Goal: Check status: Check status

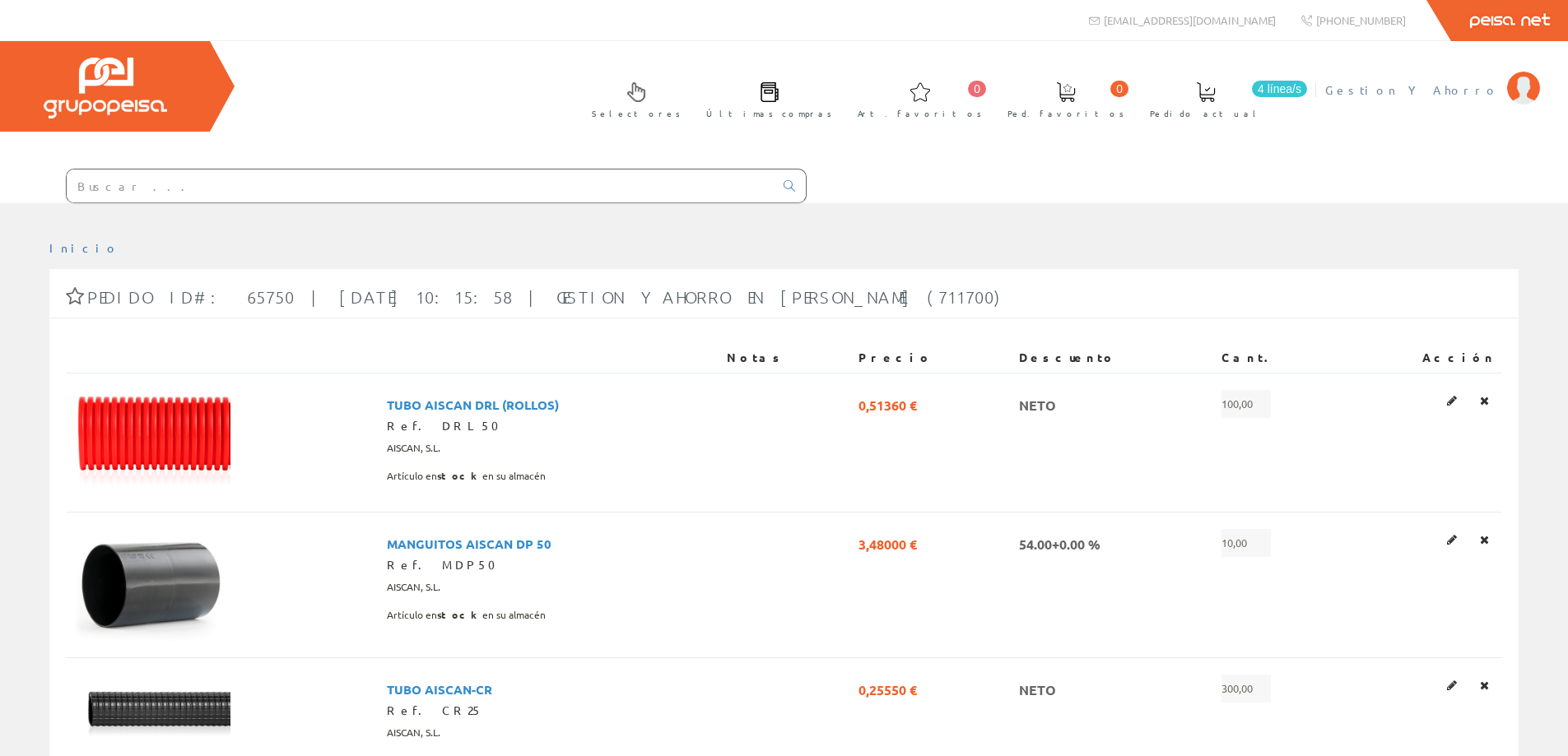
click at [1481, 83] on span "Gestion Y Ahorro" at bounding box center [1411, 90] width 173 height 17
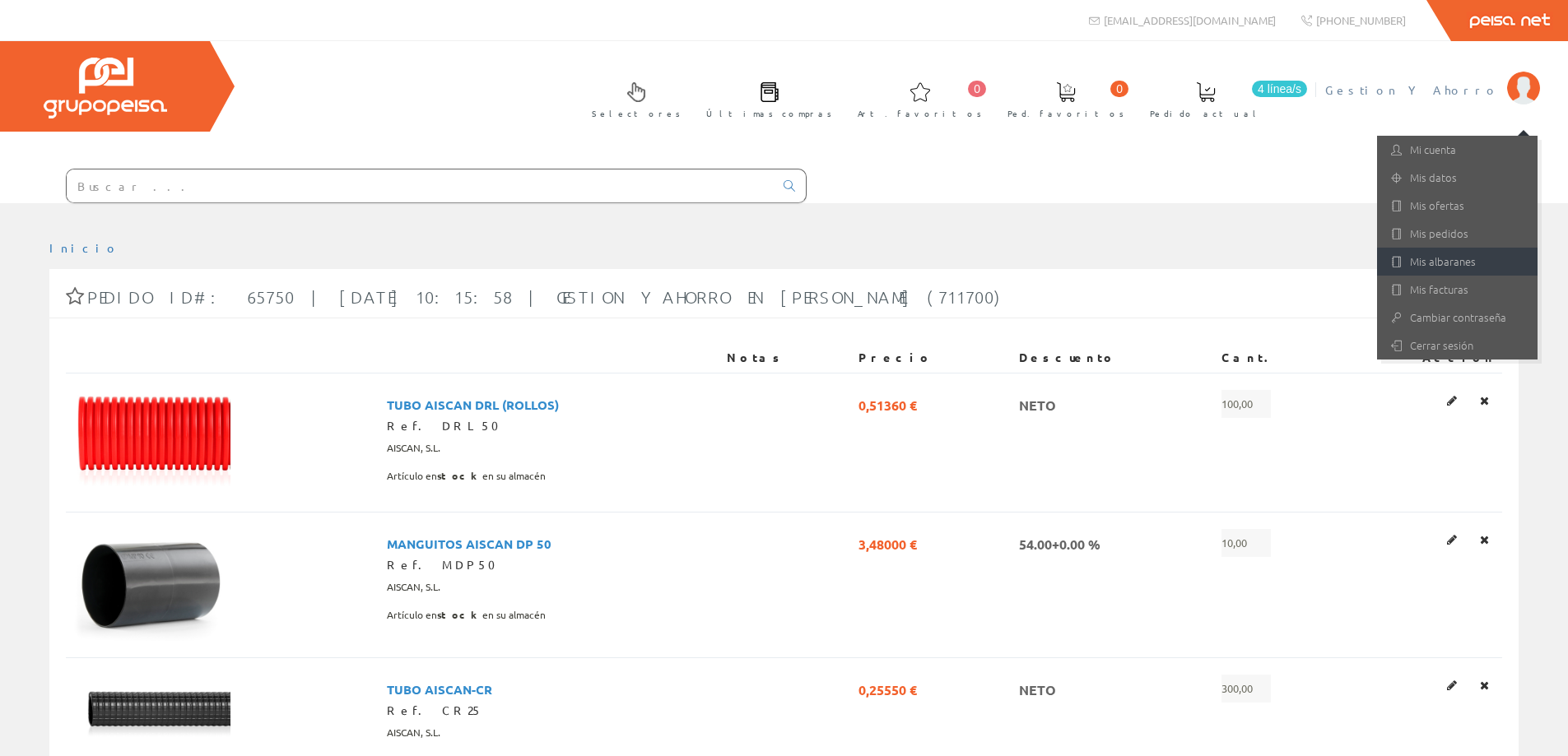
click at [1442, 258] on link "Mis albaranes" at bounding box center [1457, 261] width 161 height 28
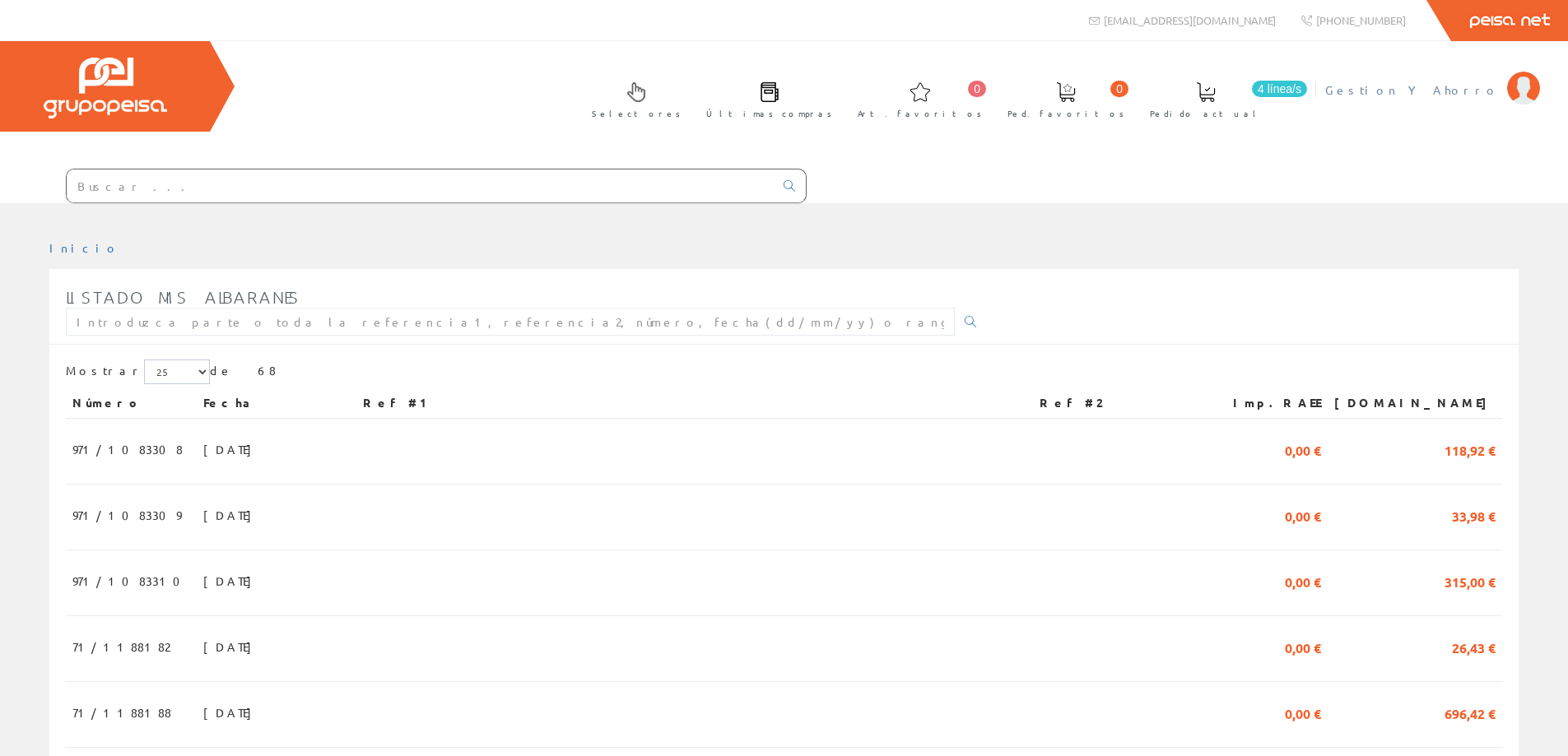
click at [1454, 99] on li "Gestion Y Ahorro Mi cuenta Mis datos Mis ofertas Mis pedidos Mis albaranes Mis …" at bounding box center [1432, 99] width 223 height 63
click at [1448, 84] on span "Gestion Y Ahorro" at bounding box center [1411, 90] width 173 height 17
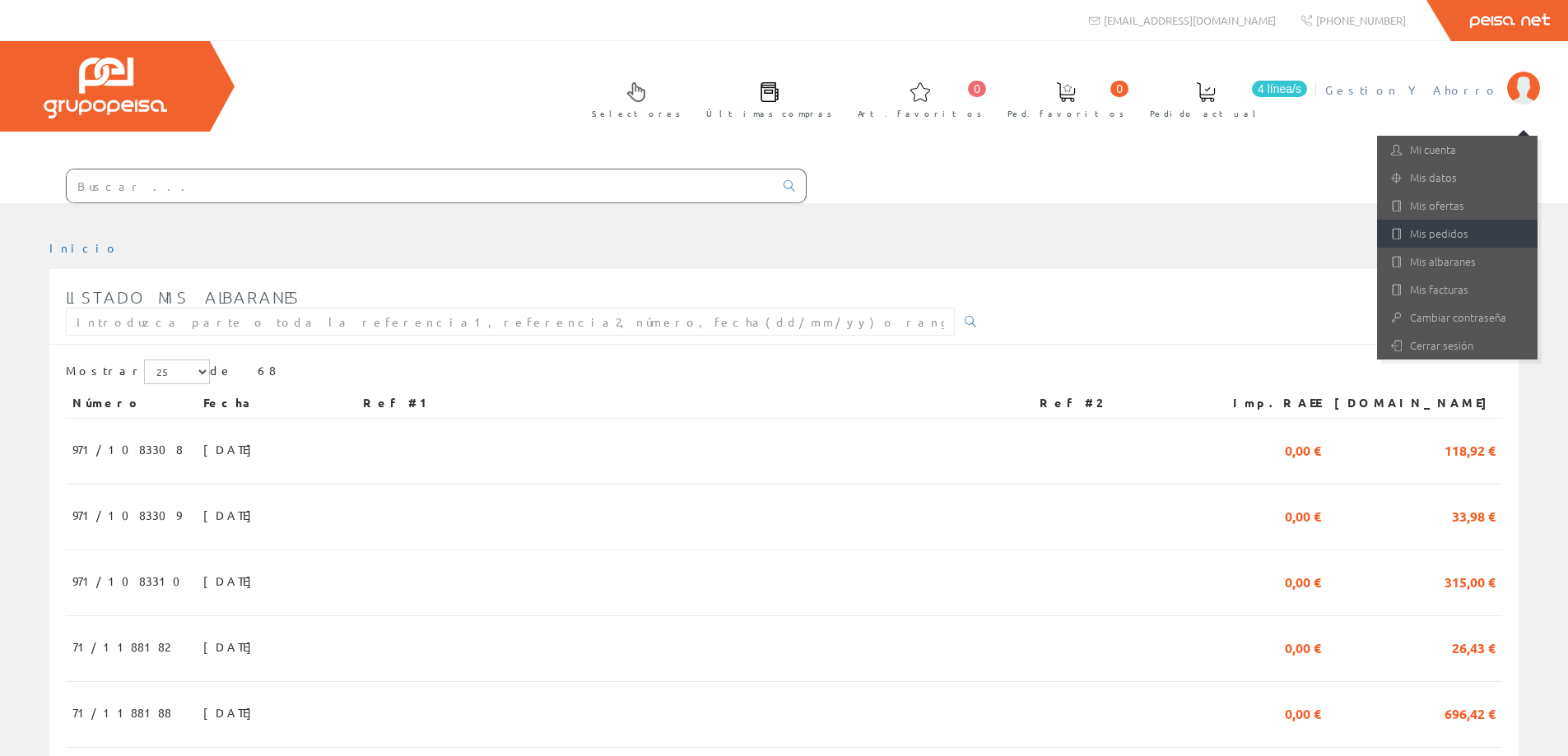
click at [1431, 232] on link "Mis pedidos" at bounding box center [1457, 233] width 161 height 28
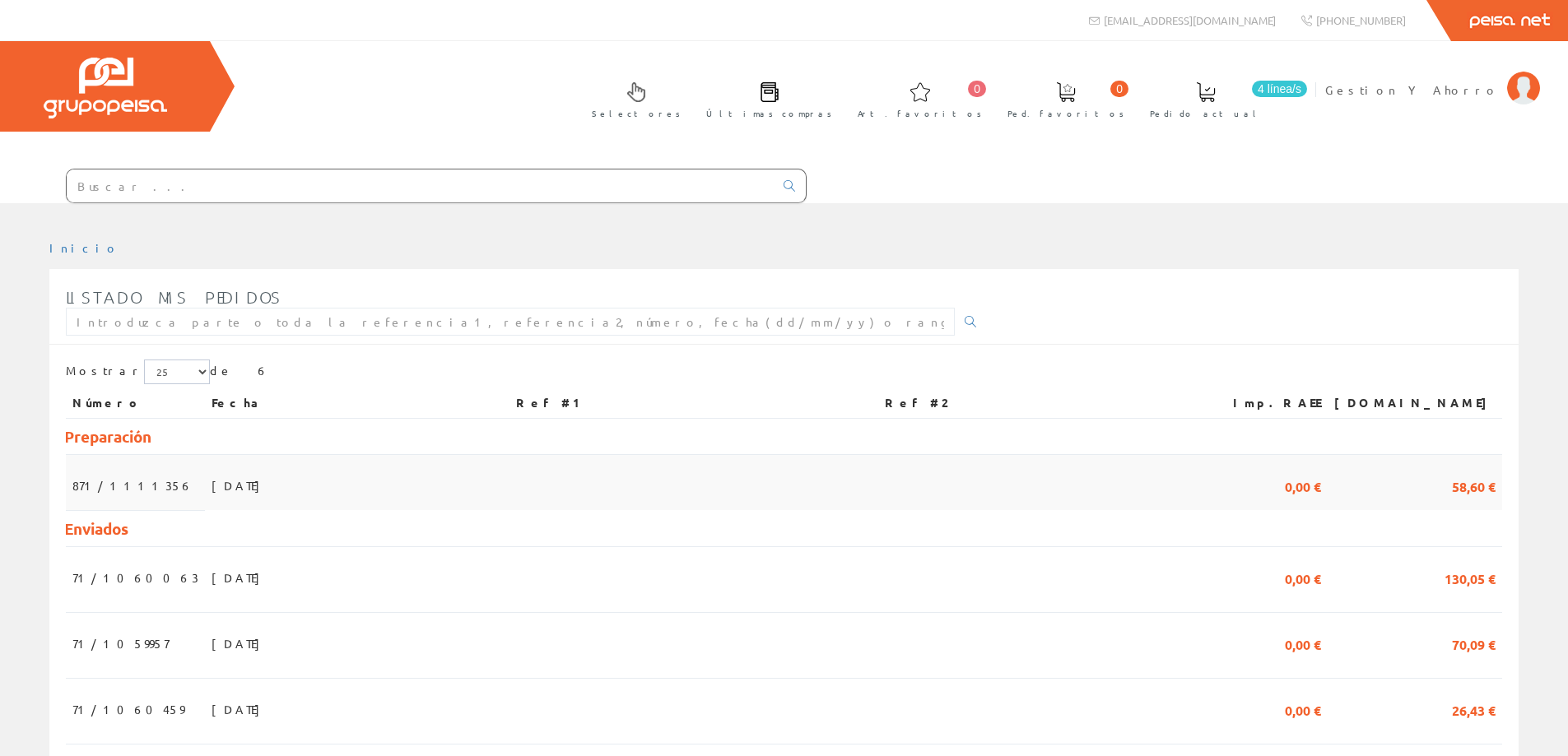
click at [212, 491] on span "17/09/2025" at bounding box center [240, 485] width 57 height 28
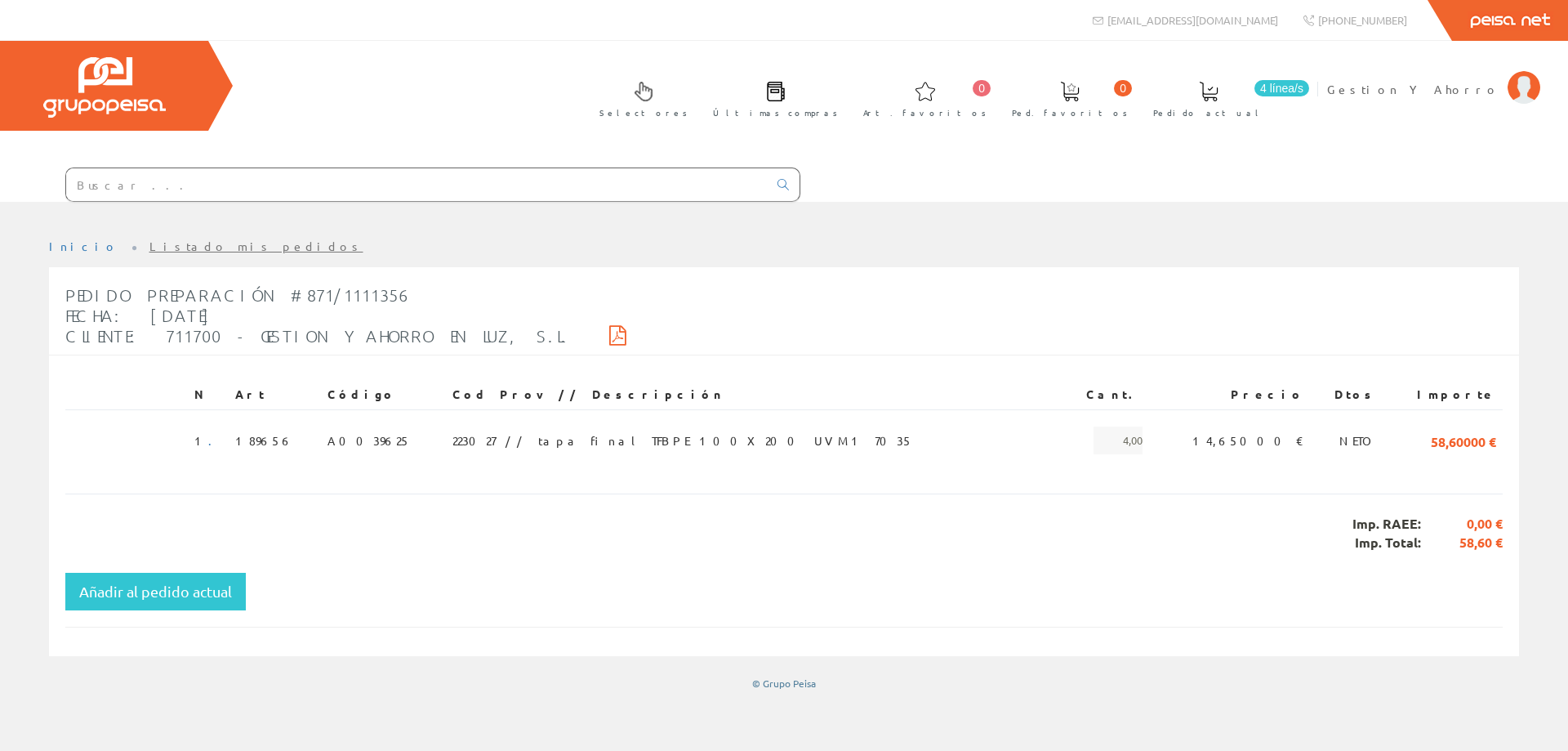
click at [226, 182] on input "text" at bounding box center [417, 184] width 702 height 32
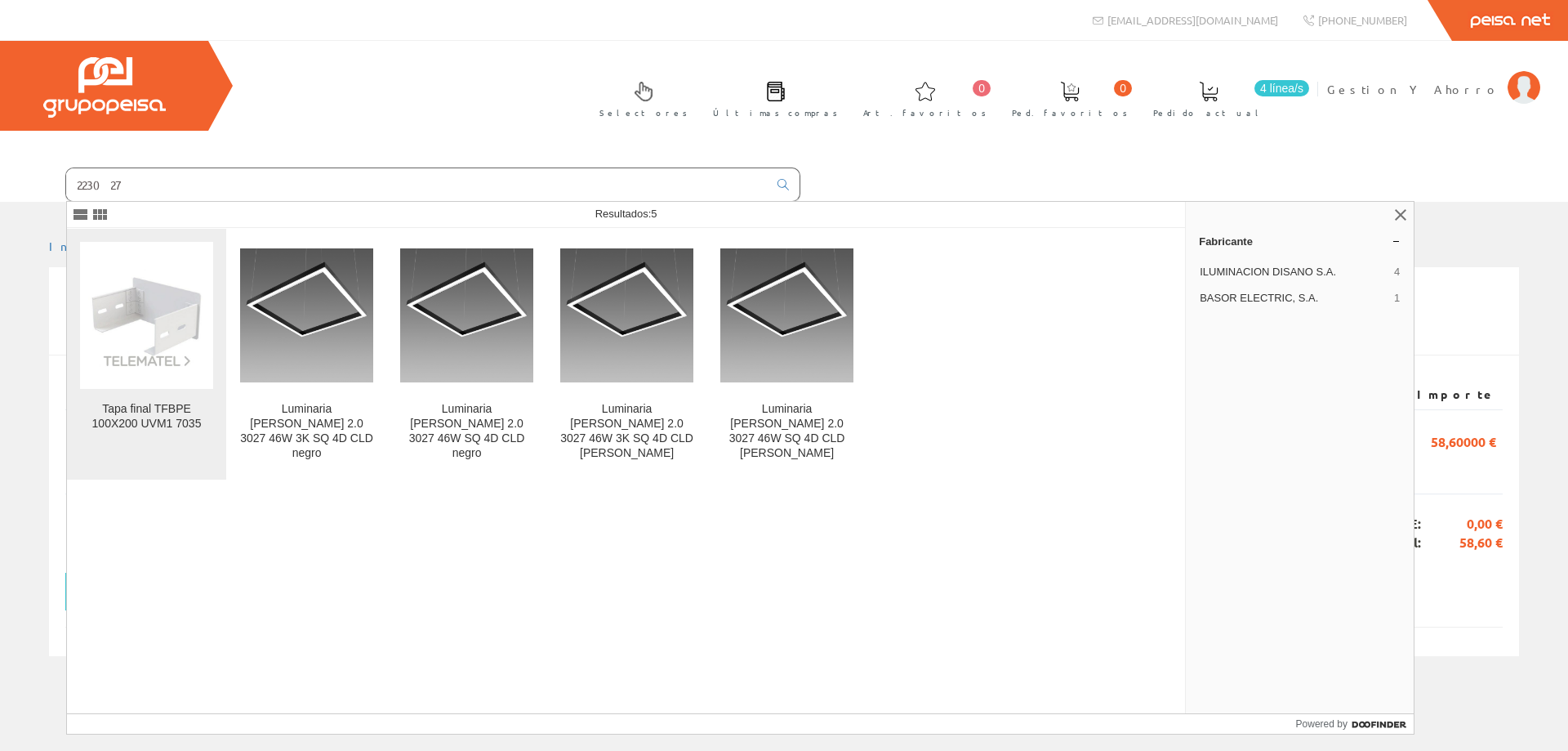
type input "223027"
click at [148, 290] on img at bounding box center [147, 315] width 133 height 107
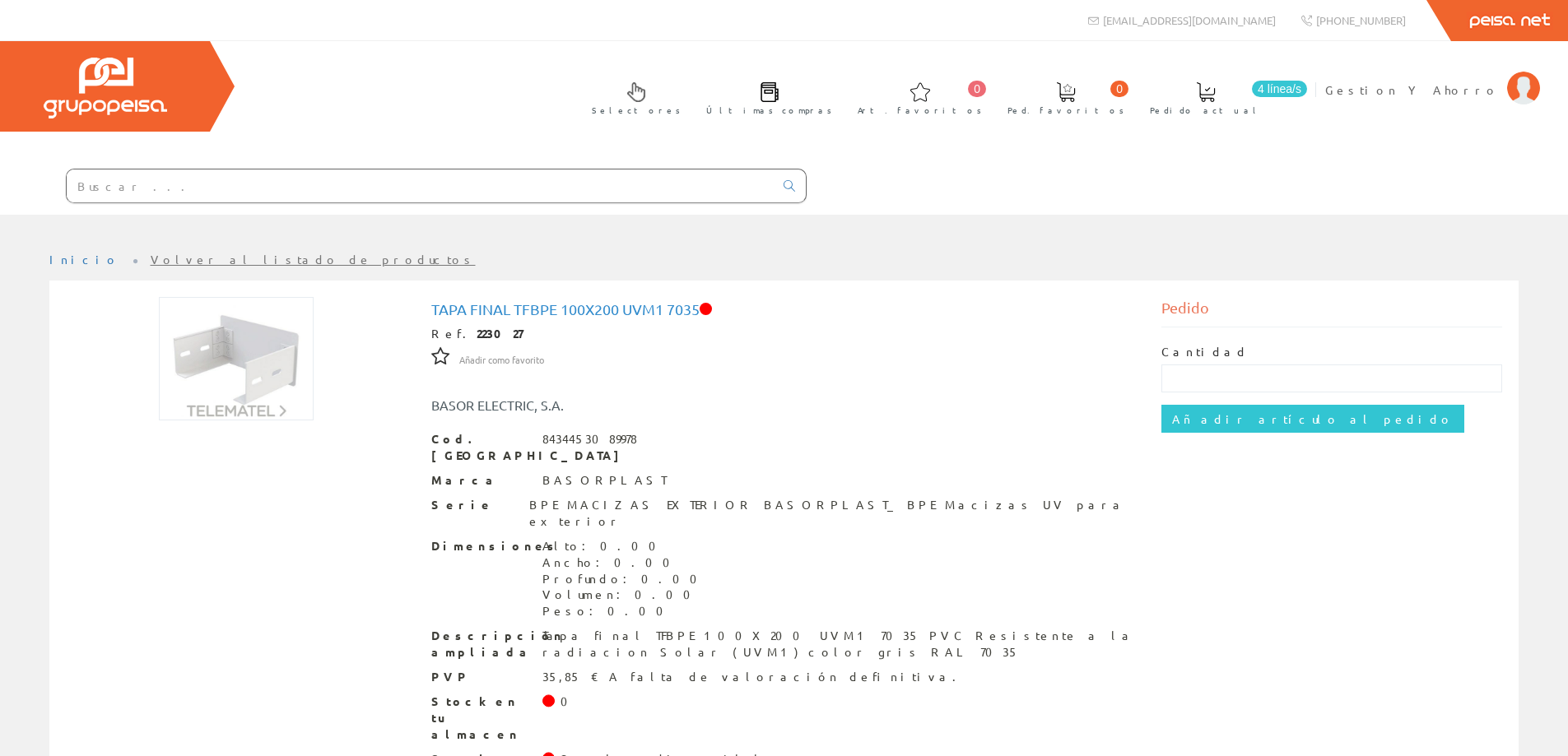
click at [569, 18] on div "Peisa Net" at bounding box center [784, 21] width 1568 height 41
click at [1454, 89] on span "Gestion Y Ahorro" at bounding box center [1411, 90] width 173 height 17
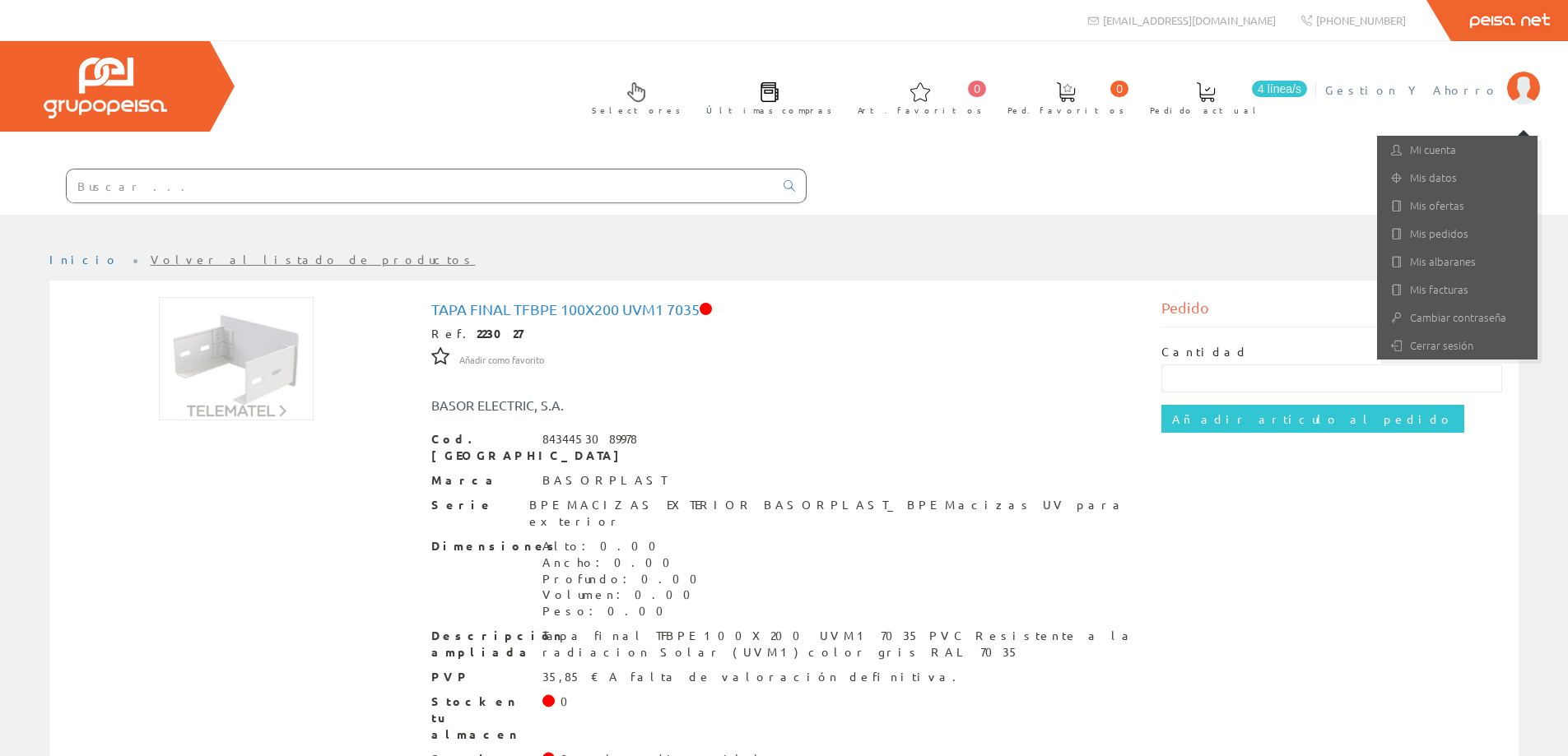
click at [1163, 142] on div "Selectores Últimas compras 0 0" at bounding box center [784, 128] width 1568 height 173
